Goal: Task Accomplishment & Management: Use online tool/utility

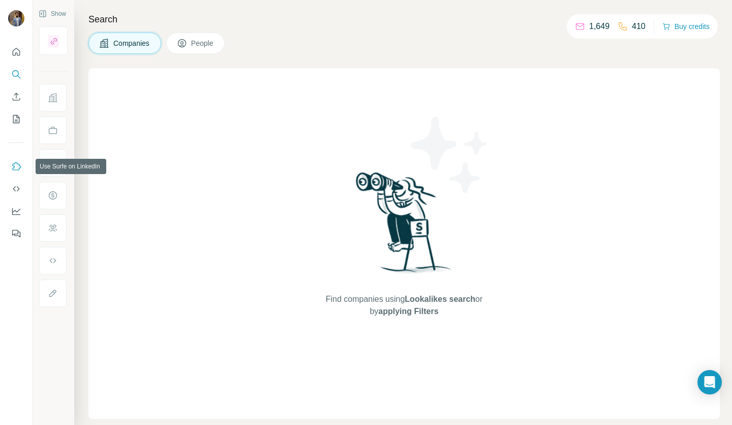
click at [16, 173] on button "Use Surfe on LinkedIn" at bounding box center [16, 166] width 16 height 18
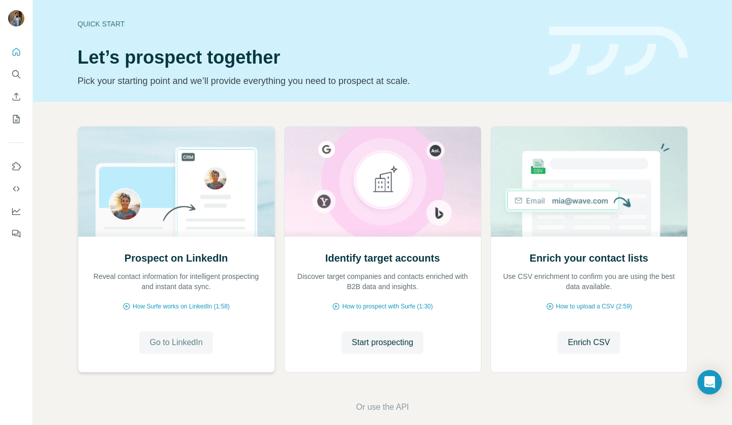
click at [192, 338] on span "Go to LinkedIn" at bounding box center [175, 342] width 53 height 12
